Goal: Task Accomplishment & Management: Complete application form

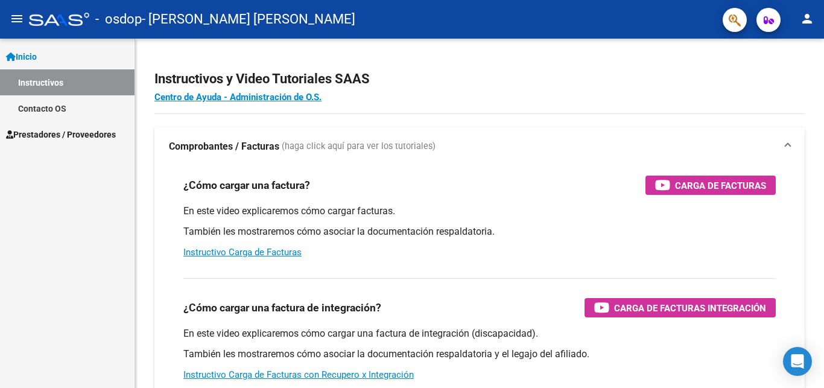
click at [84, 133] on span "Prestadores / Proveedores" at bounding box center [61, 134] width 110 height 13
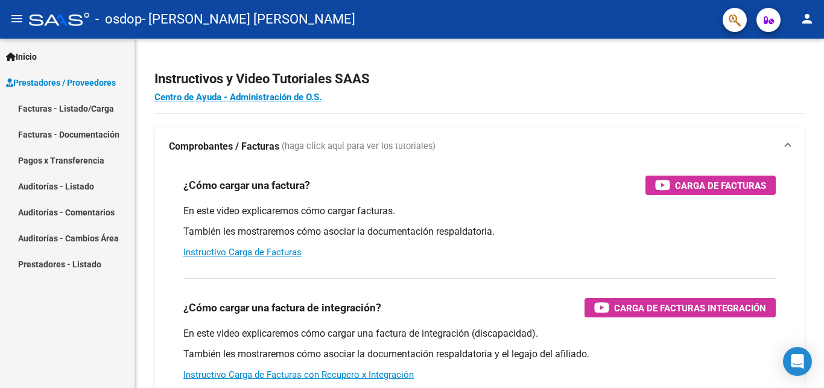
click at [60, 107] on link "Facturas - Listado/Carga" at bounding box center [67, 108] width 134 height 26
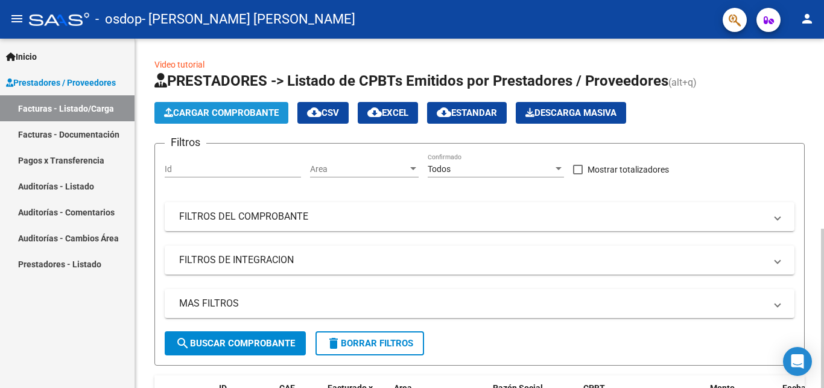
click at [262, 110] on span "Cargar Comprobante" at bounding box center [221, 112] width 115 height 11
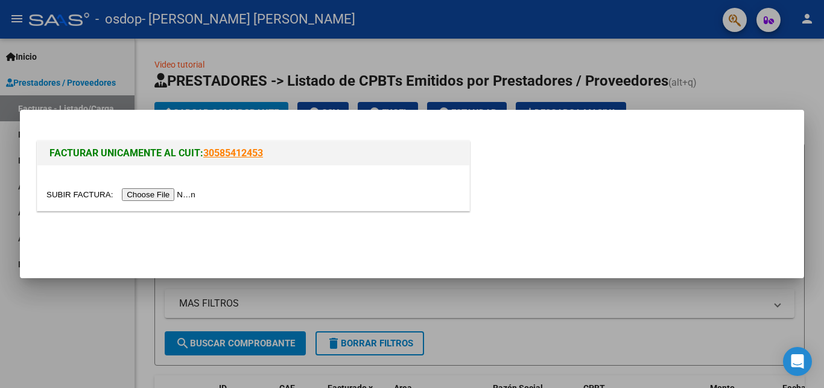
click at [69, 193] on input "file" at bounding box center [122, 194] width 153 height 13
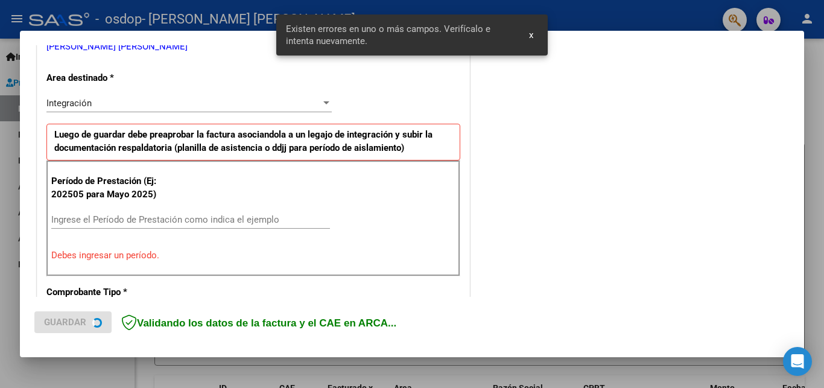
scroll to position [259, 0]
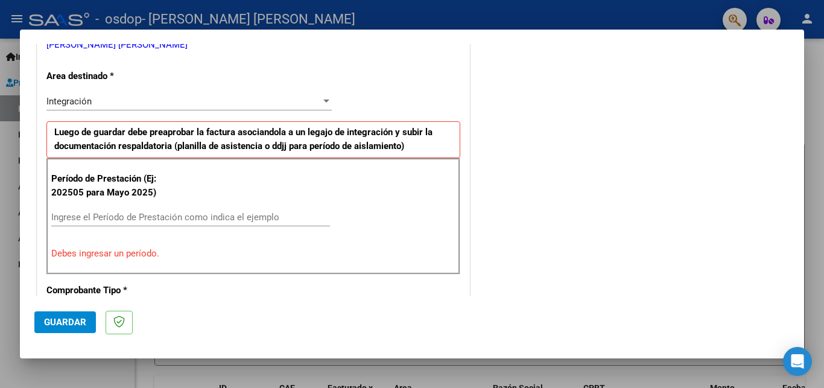
click at [234, 214] on input "Ingrese el Período de Prestación como indica el ejemplo" at bounding box center [190, 217] width 279 height 11
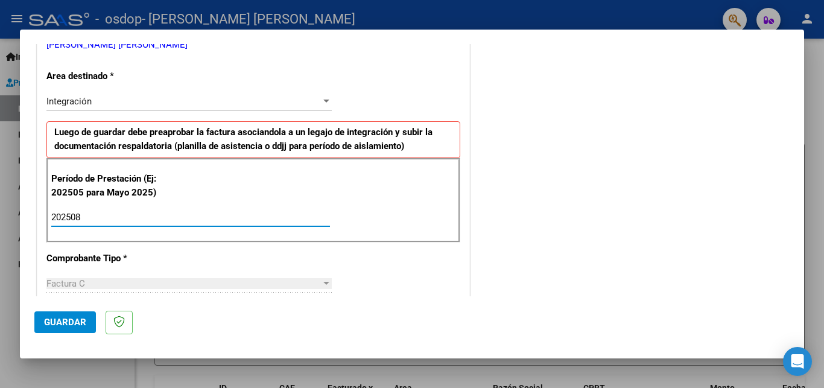
type input "202508"
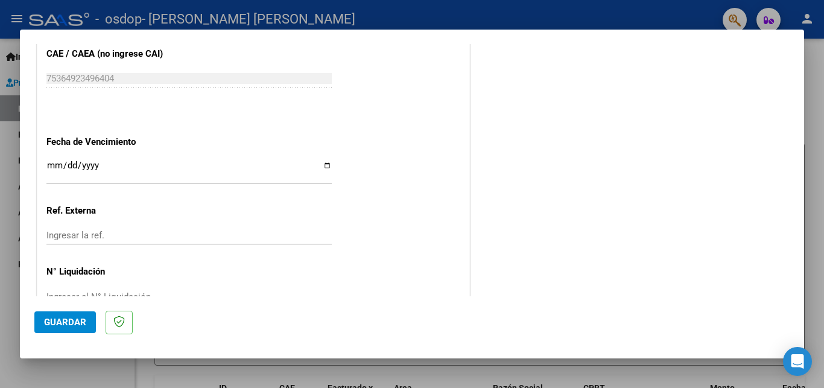
scroll to position [795, 0]
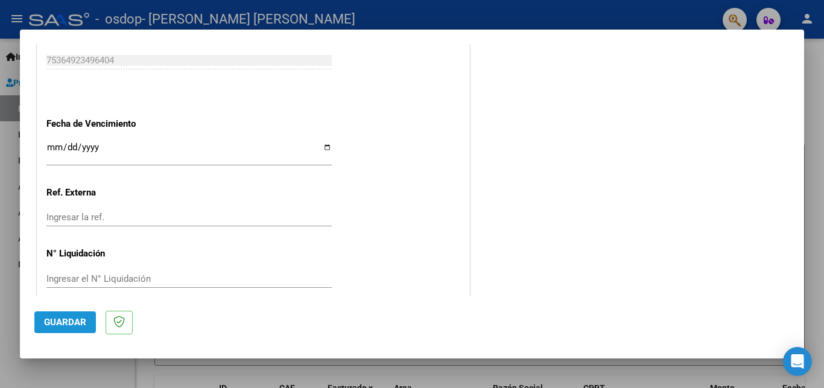
click at [76, 319] on span "Guardar" at bounding box center [65, 322] width 42 height 11
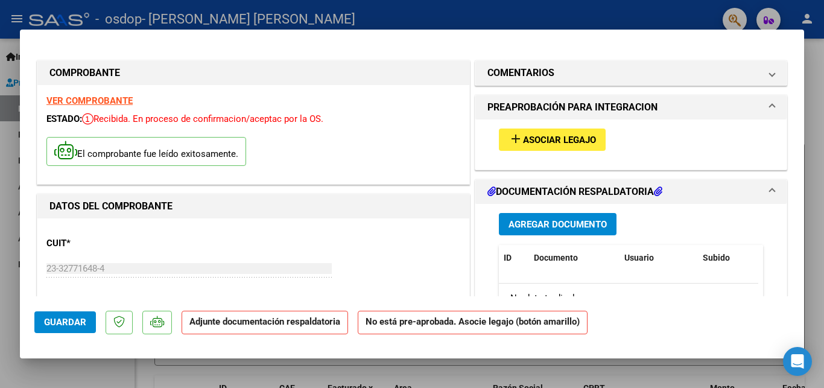
click at [544, 140] on span "Asociar Legajo" at bounding box center [559, 139] width 73 height 11
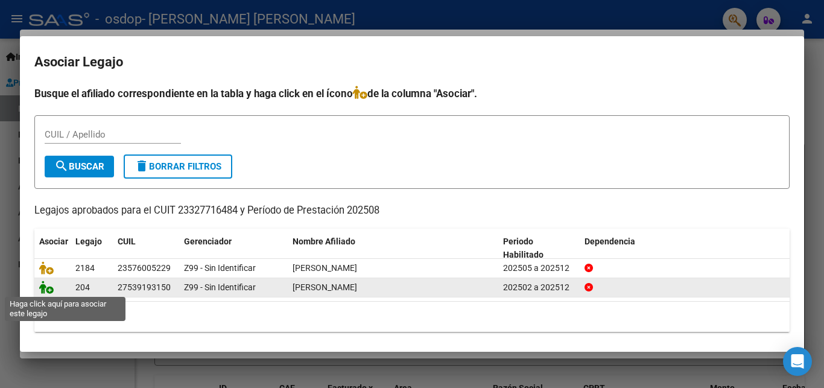
click at [52, 290] on icon at bounding box center [46, 286] width 14 height 13
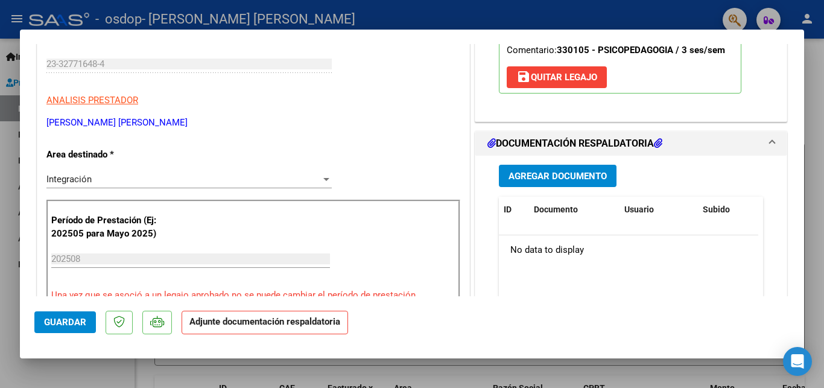
scroll to position [197, 0]
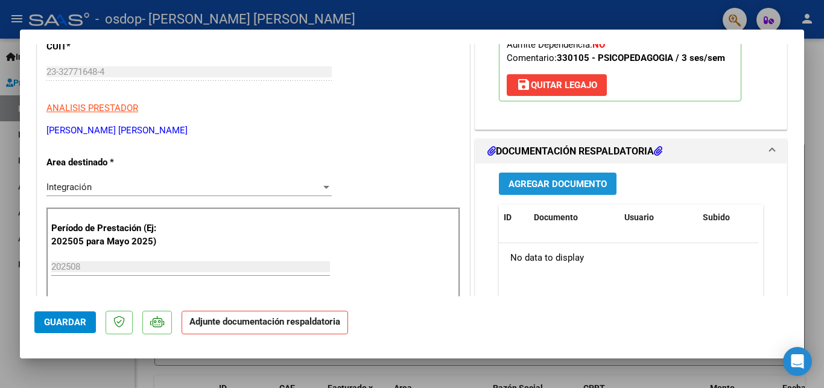
click at [563, 183] on span "Agregar Documento" at bounding box center [557, 183] width 98 height 11
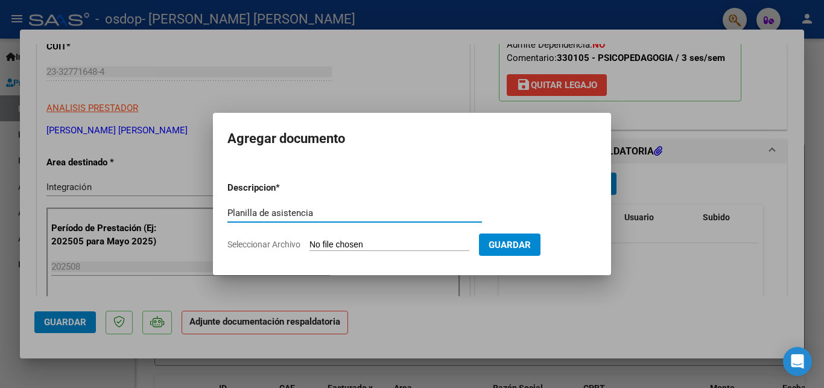
type input "Planilla de asistencia"
click at [323, 242] on input "Seleccionar Archivo" at bounding box center [389, 244] width 160 height 11
type input "C:\fakepath\[GEOGRAPHIC_DATA][PERSON_NAME].pdf"
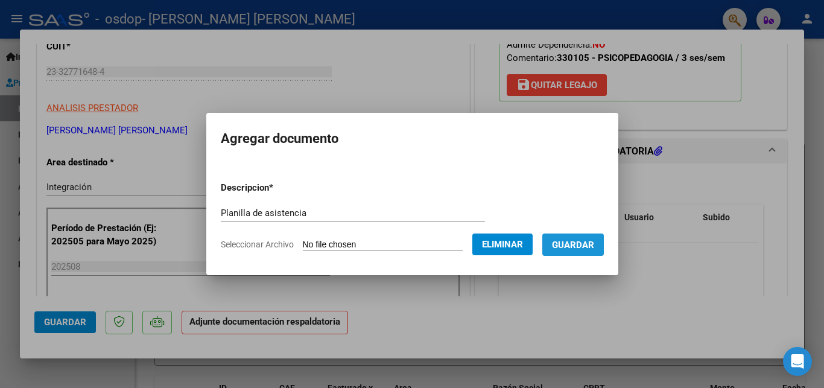
click at [577, 241] on span "Guardar" at bounding box center [573, 244] width 42 height 11
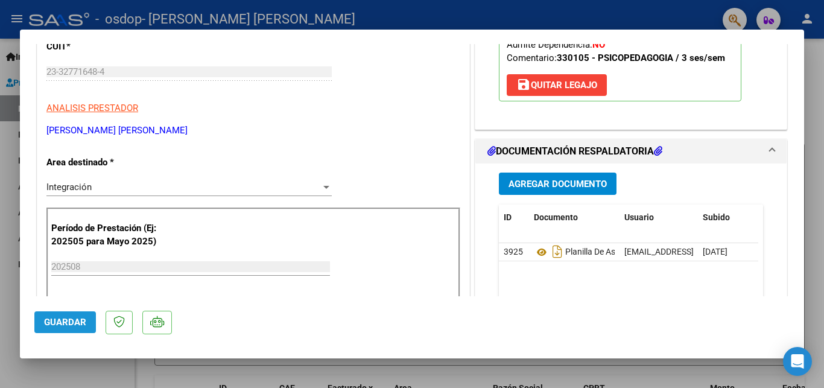
click at [57, 317] on button "Guardar" at bounding box center [64, 322] width 61 height 22
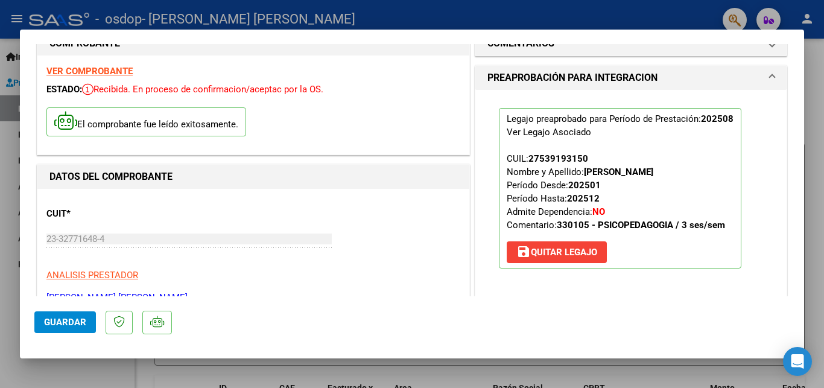
scroll to position [0, 0]
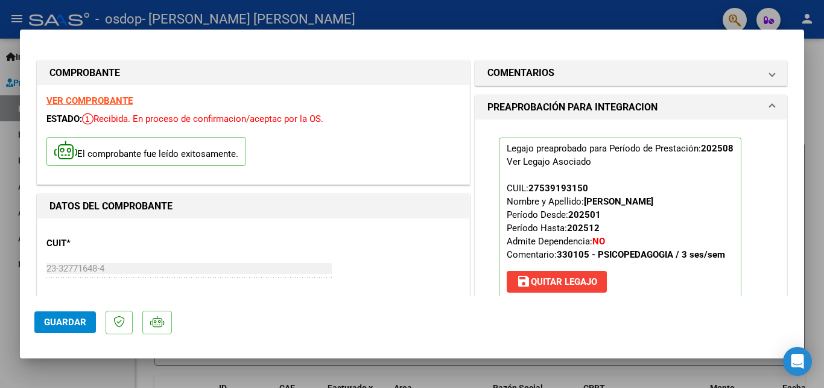
click at [810, 194] on div at bounding box center [412, 194] width 824 height 388
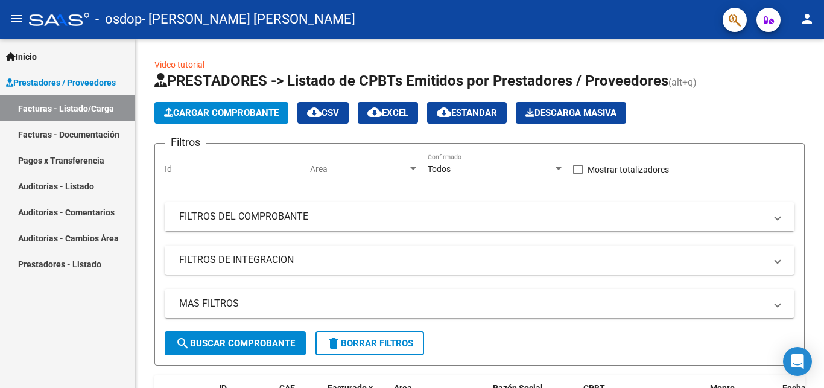
click at [92, 109] on link "Facturas - Listado/Carga" at bounding box center [67, 108] width 134 height 26
click at [245, 108] on span "Cargar Comprobante" at bounding box center [221, 112] width 115 height 11
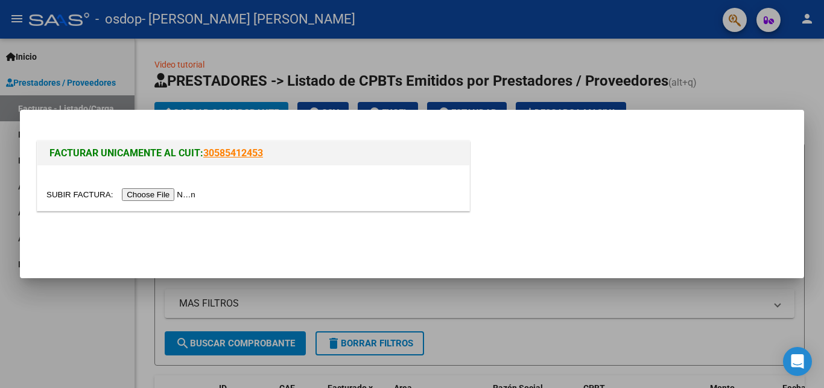
click at [78, 189] on input "file" at bounding box center [122, 194] width 153 height 13
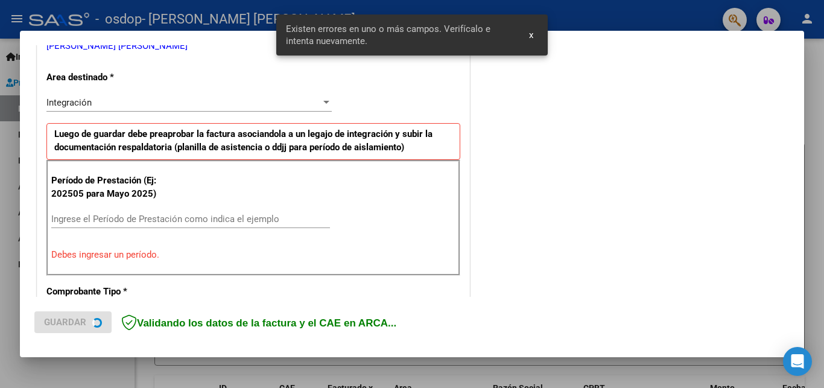
scroll to position [259, 0]
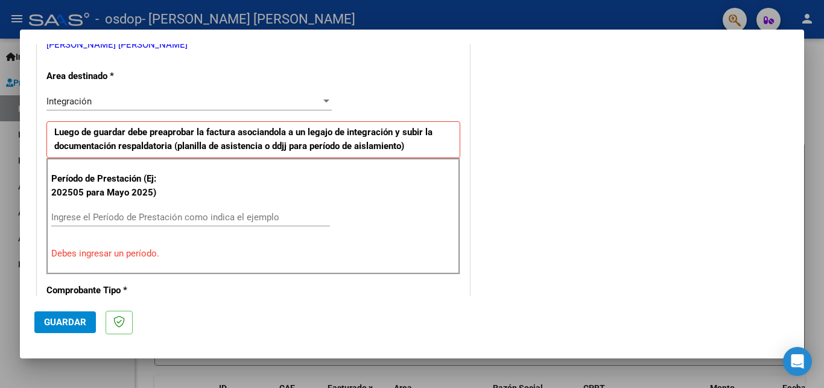
click at [263, 216] on input "Ingrese el Período de Prestación como indica el ejemplo" at bounding box center [190, 217] width 279 height 11
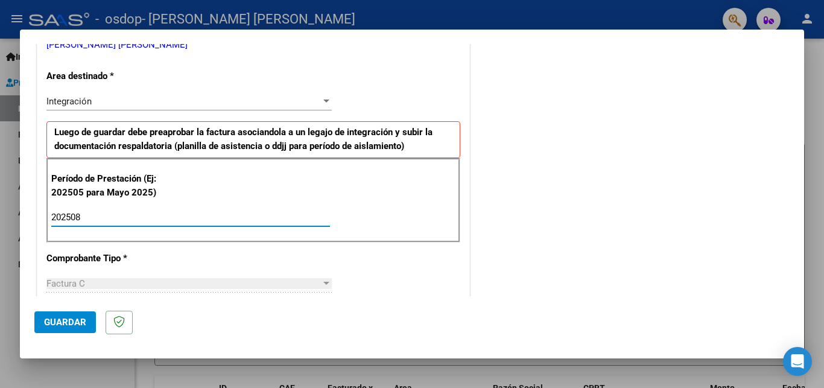
type input "202508"
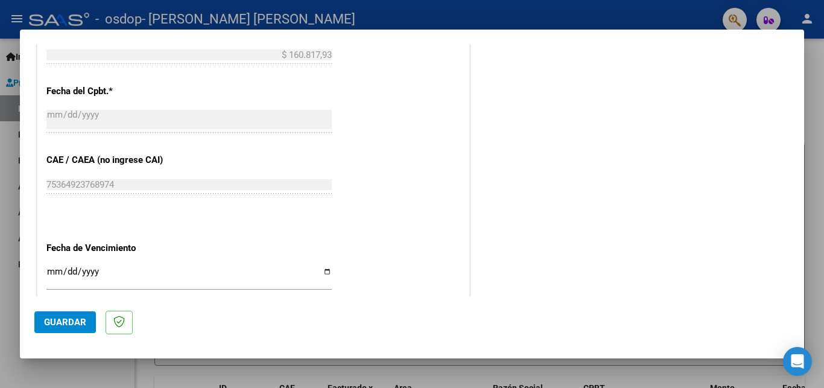
scroll to position [795, 0]
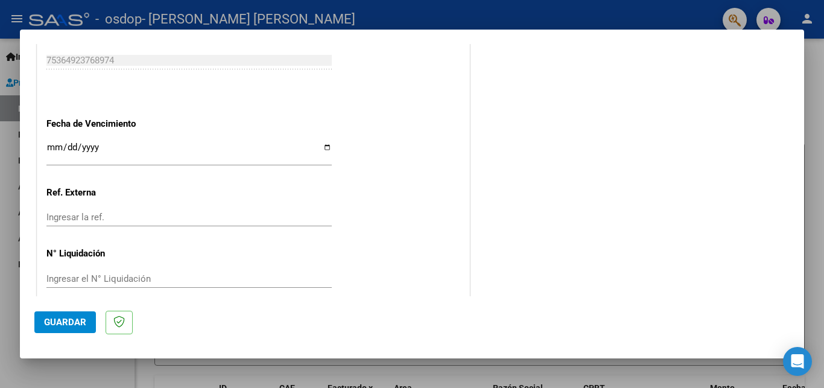
click at [71, 325] on span "Guardar" at bounding box center [65, 322] width 42 height 11
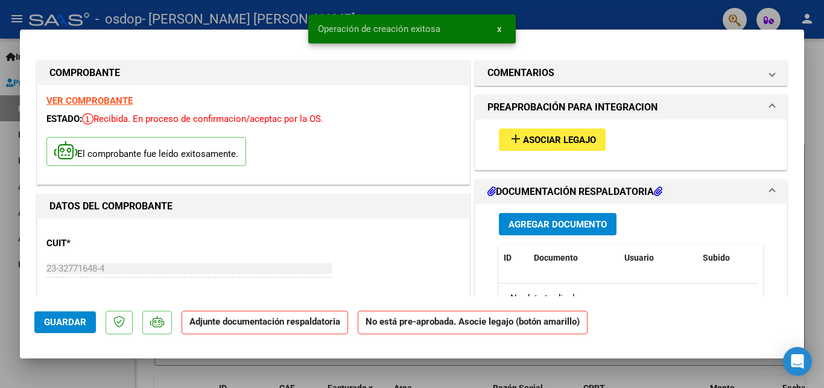
click at [577, 144] on span "Asociar Legajo" at bounding box center [559, 139] width 73 height 11
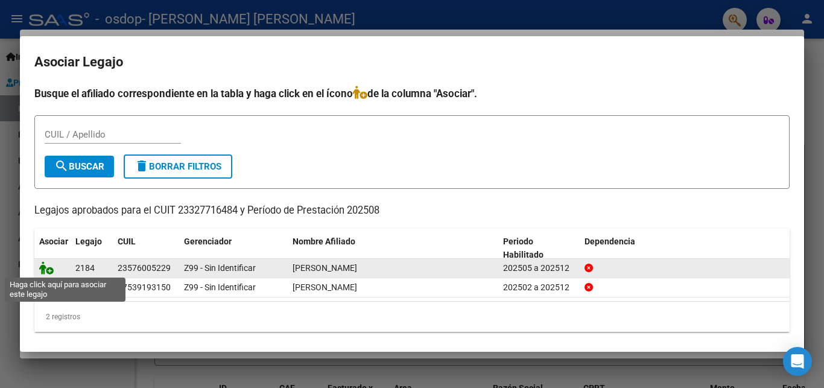
click at [51, 266] on icon at bounding box center [46, 267] width 14 height 13
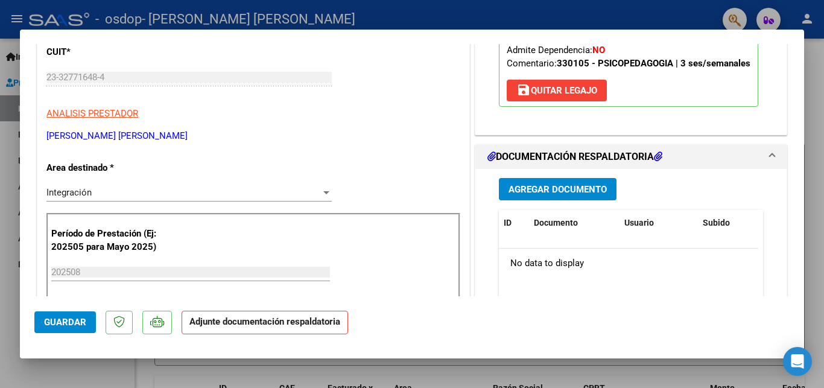
scroll to position [194, 0]
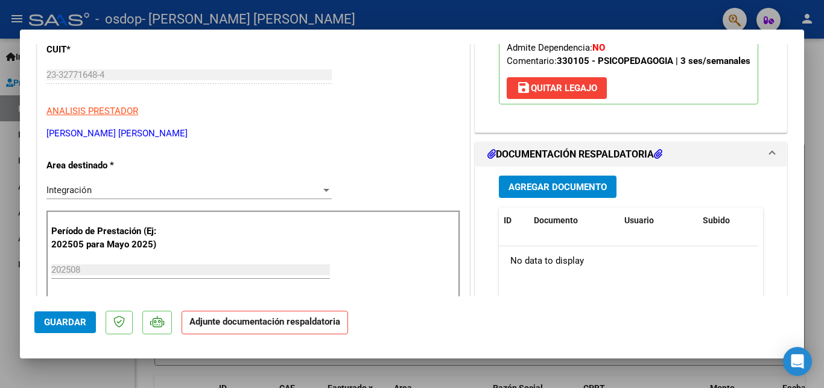
click at [584, 185] on span "Agregar Documento" at bounding box center [557, 186] width 98 height 11
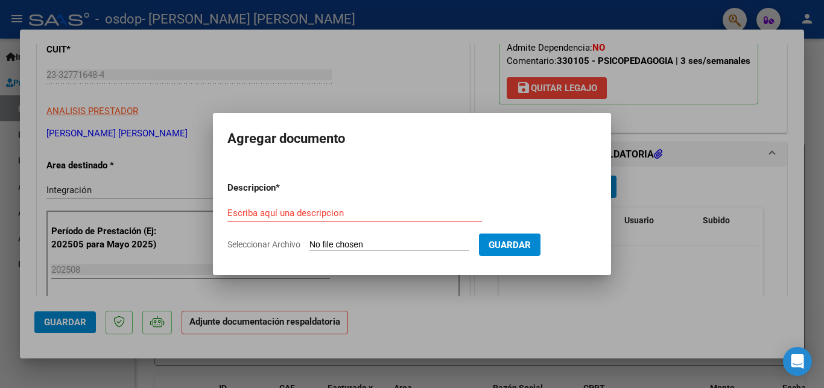
click at [321, 246] on input "Seleccionar Archivo" at bounding box center [389, 244] width 160 height 11
type input "C:\fakepath\[GEOGRAPHIC_DATA][PERSON_NAME].pdf"
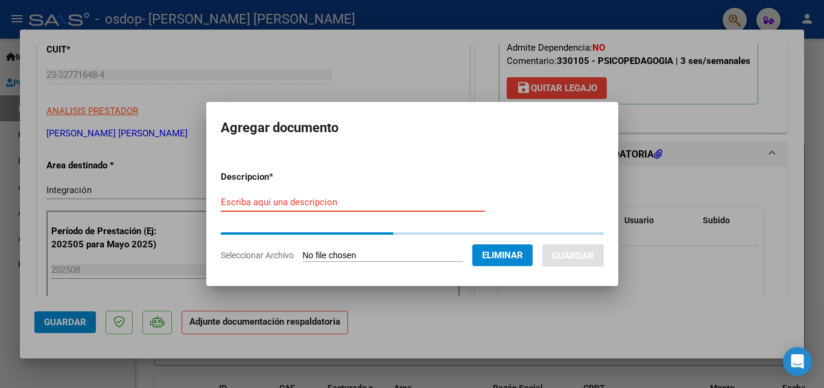
click at [325, 197] on input "Escriba aquí una descripcion" at bounding box center [353, 202] width 264 height 11
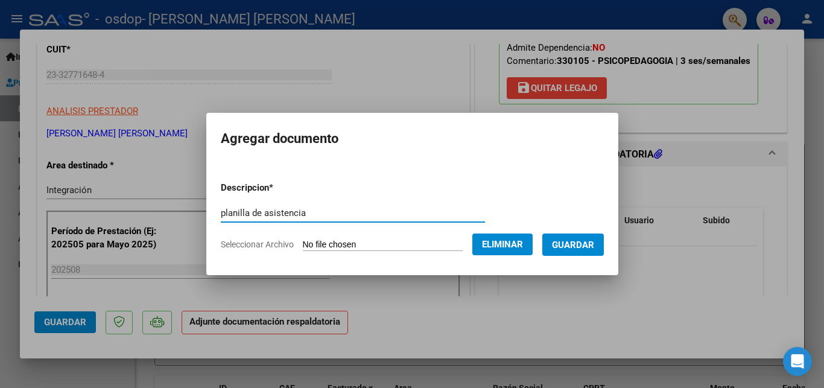
type input "planilla de asistencia"
click at [572, 245] on span "Guardar" at bounding box center [573, 244] width 42 height 11
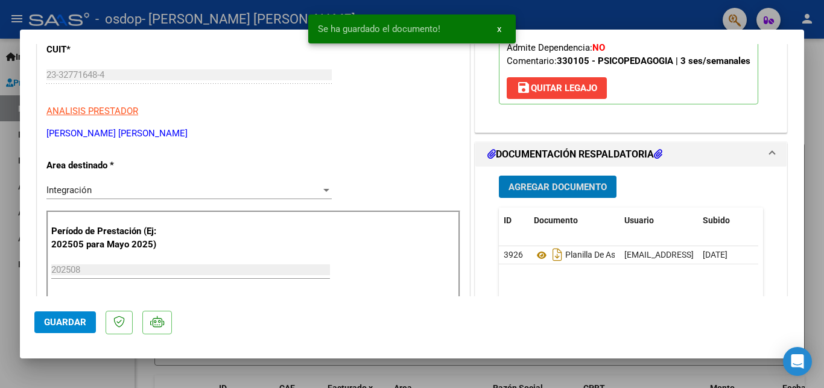
click at [42, 320] on button "Guardar" at bounding box center [64, 322] width 61 height 22
click at [823, 140] on div at bounding box center [412, 194] width 824 height 388
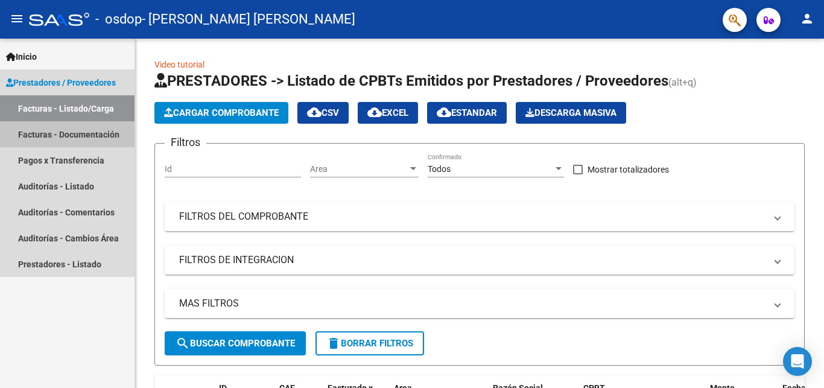
click at [56, 134] on link "Facturas - Documentación" at bounding box center [67, 134] width 134 height 26
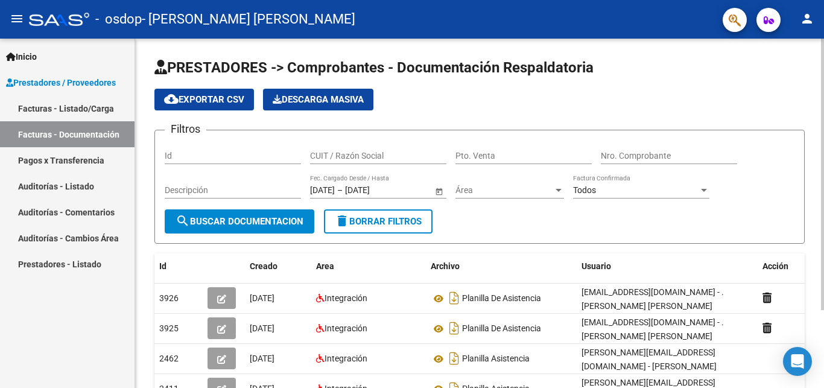
click at [822, 117] on div at bounding box center [821, 174] width 3 height 271
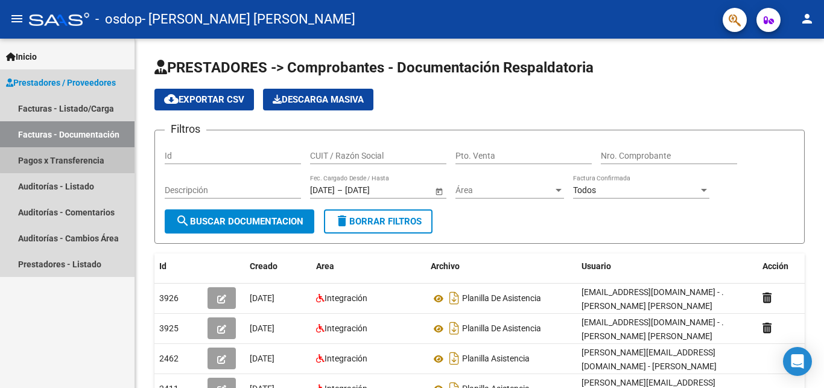
click at [70, 160] on link "Pagos x Transferencia" at bounding box center [67, 160] width 134 height 26
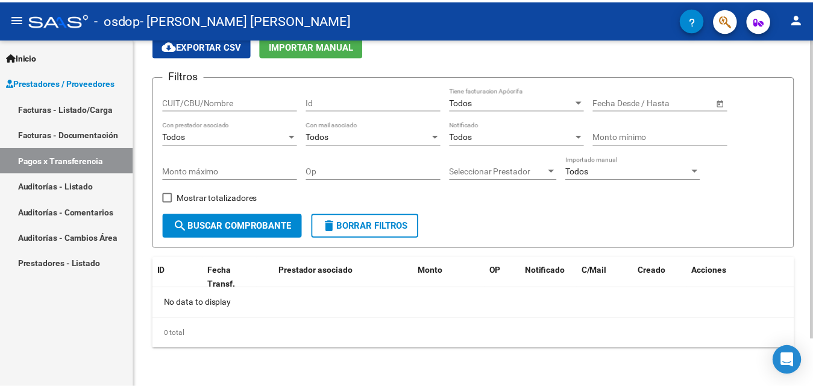
scroll to position [24, 0]
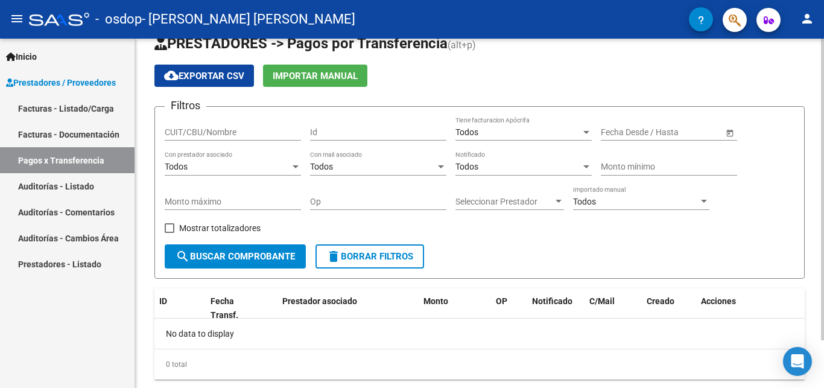
click at [823, 168] on div at bounding box center [821, 189] width 3 height 301
click at [800, 16] on mat-icon "person" at bounding box center [806, 18] width 14 height 14
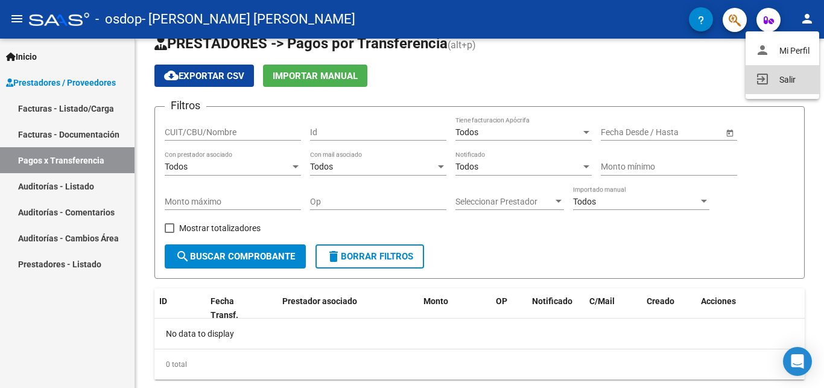
click at [776, 83] on button "exit_to_app Salir" at bounding box center [782, 79] width 74 height 29
